Goal: Task Accomplishment & Management: Use online tool/utility

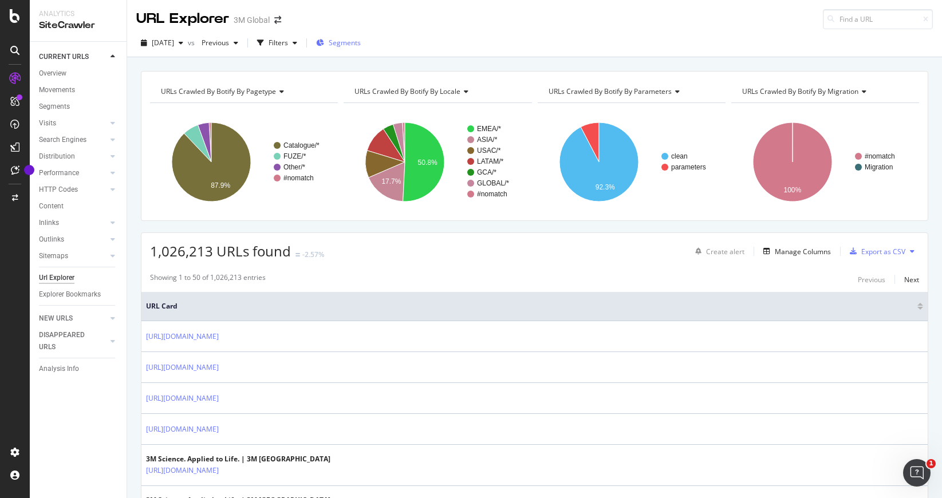
click at [361, 38] on span "Segments" at bounding box center [345, 43] width 32 height 10
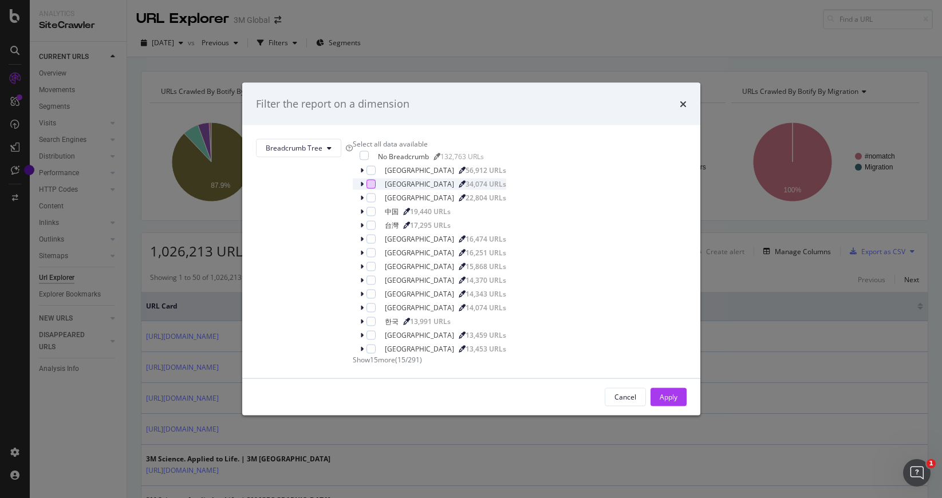
click at [372, 188] on div "modal" at bounding box center [370, 183] width 9 height 9
click at [364, 187] on icon "modal" at bounding box center [361, 183] width 3 height 7
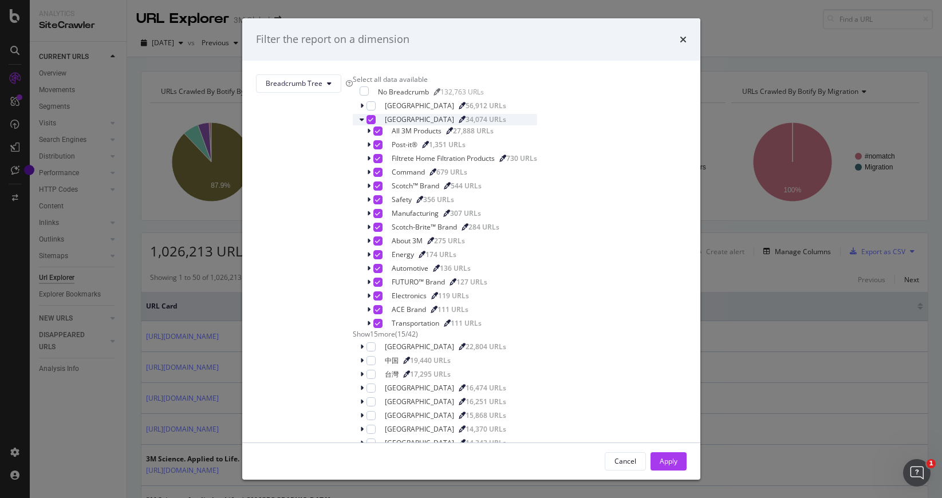
click at [373, 123] on icon "modal" at bounding box center [370, 120] width 5 height 6
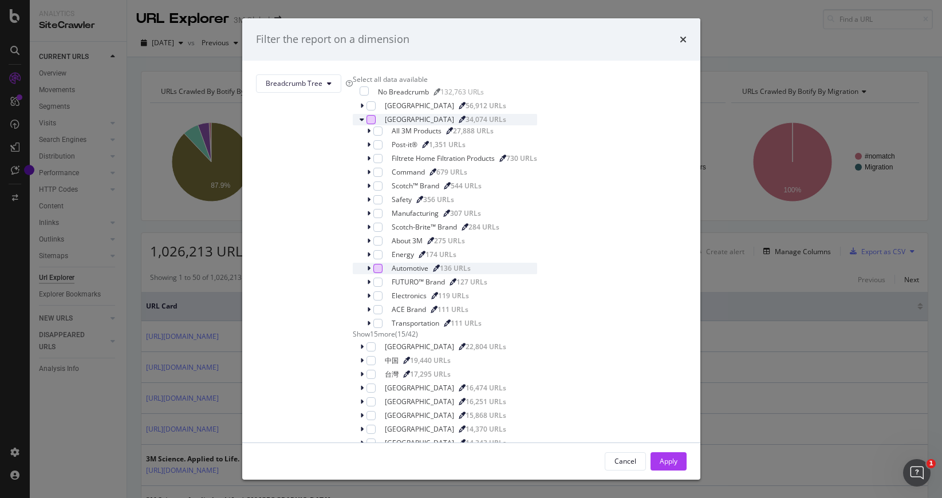
click at [383, 273] on div "modal" at bounding box center [377, 268] width 9 height 9
click at [373, 274] on div "modal" at bounding box center [369, 268] width 7 height 11
click at [380, 271] on icon "modal" at bounding box center [377, 269] width 5 height 6
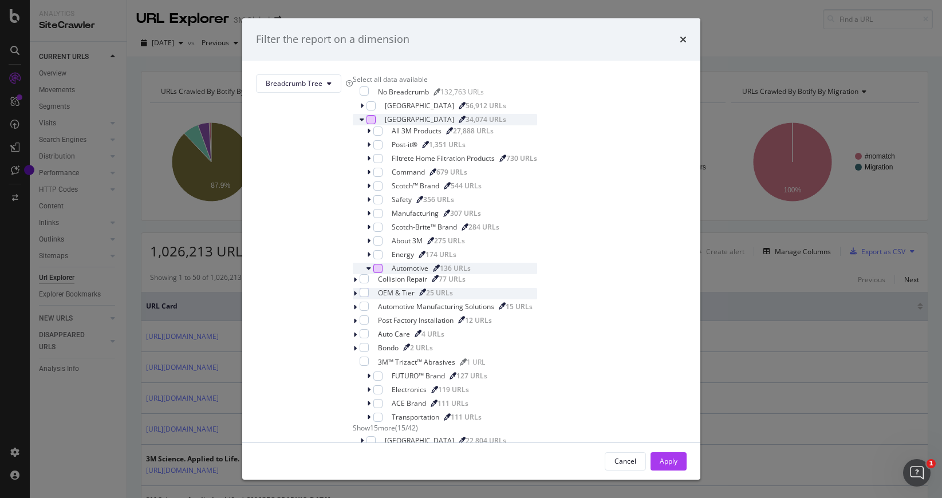
click at [357, 291] on icon "modal" at bounding box center [354, 293] width 3 height 7
click at [369, 291] on div "modal" at bounding box center [364, 292] width 9 height 9
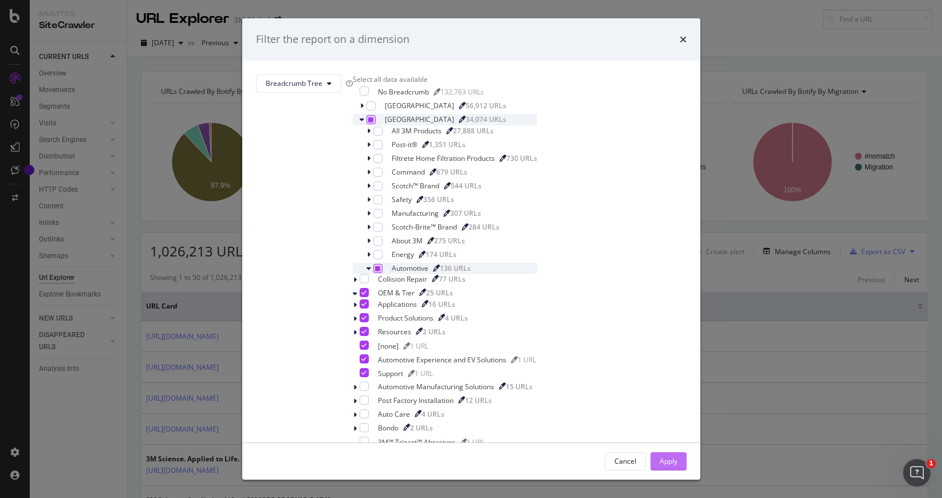
click at [651, 452] on button "Apply" at bounding box center [669, 461] width 36 height 18
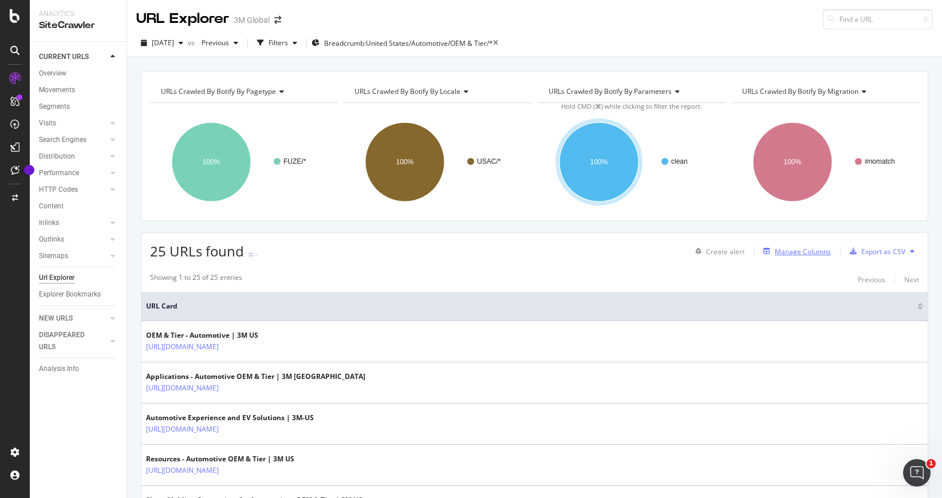
click at [786, 253] on div "Manage Columns" at bounding box center [803, 252] width 56 height 10
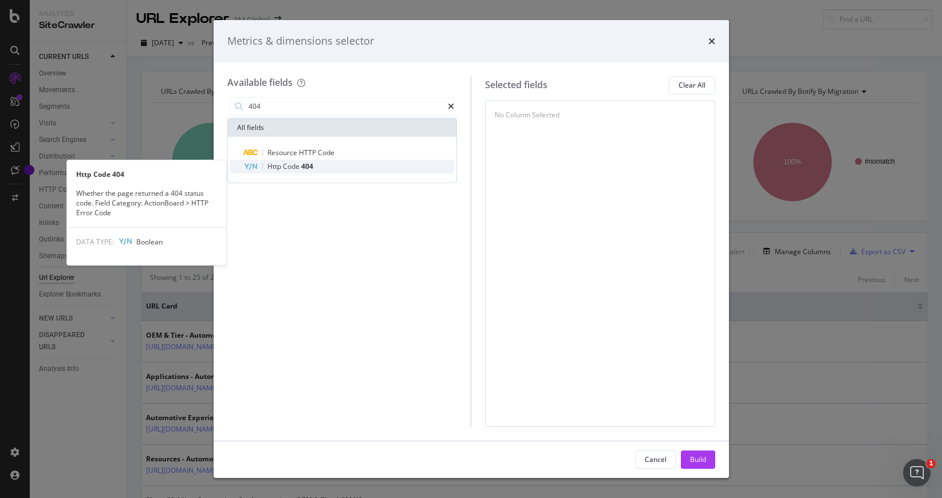
type input "404"
click at [294, 164] on span "Code" at bounding box center [292, 166] width 18 height 10
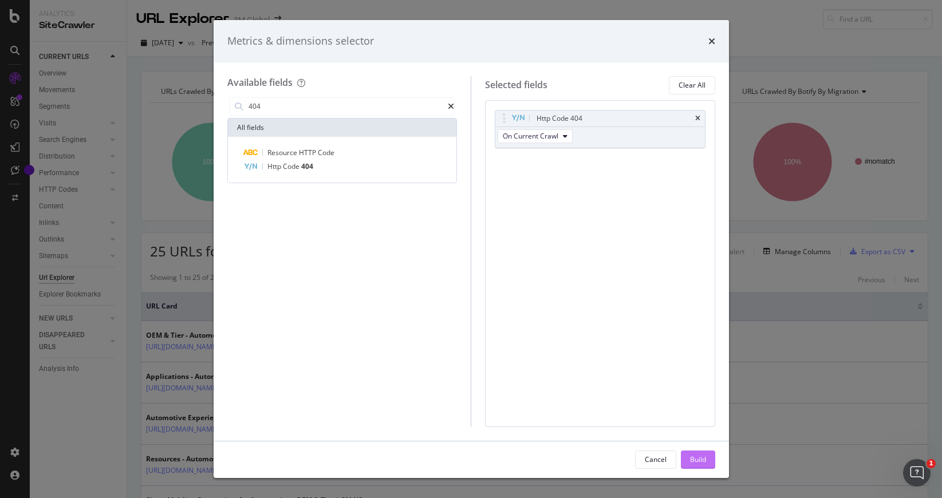
click at [690, 467] on div "Build" at bounding box center [698, 459] width 16 height 17
